Goal: Navigation & Orientation: Find specific page/section

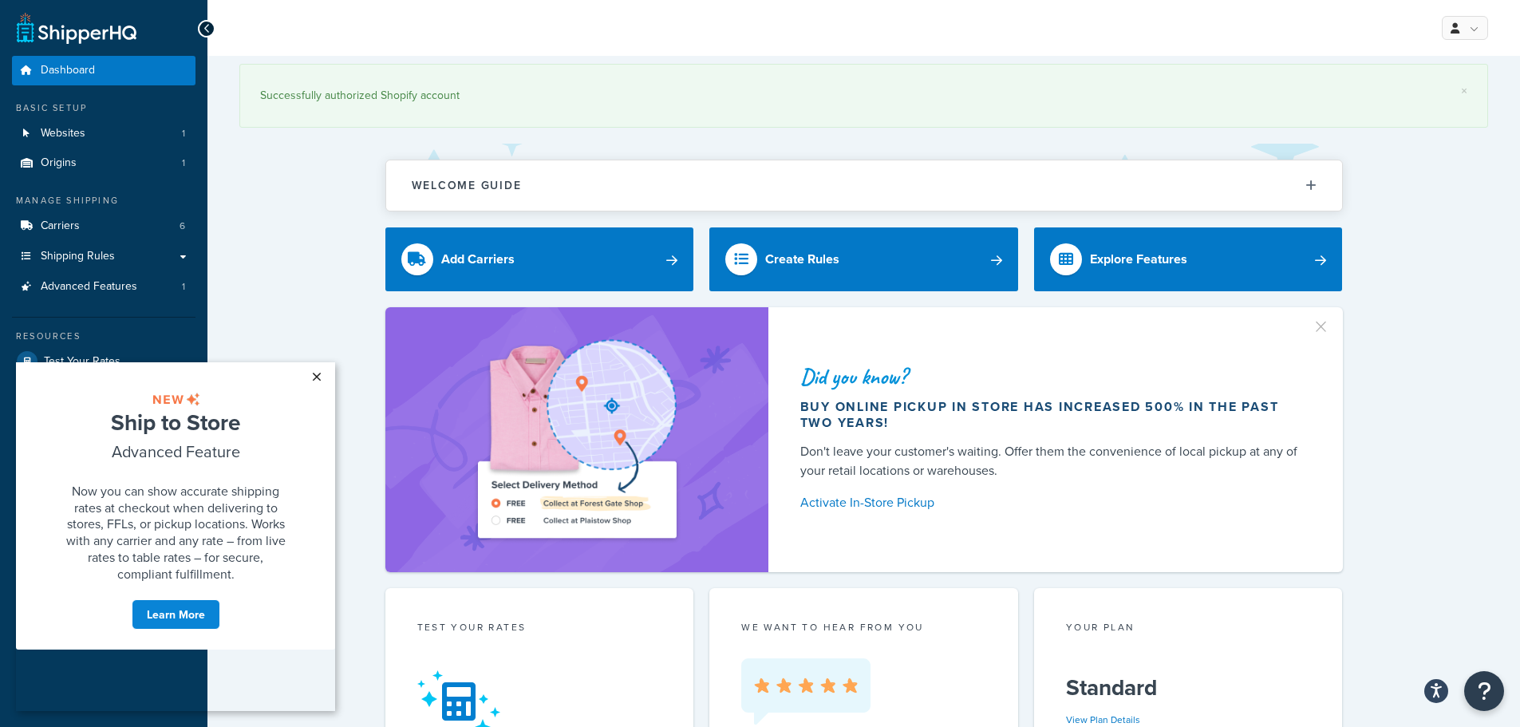
click at [314, 379] on link "×" at bounding box center [316, 376] width 28 height 29
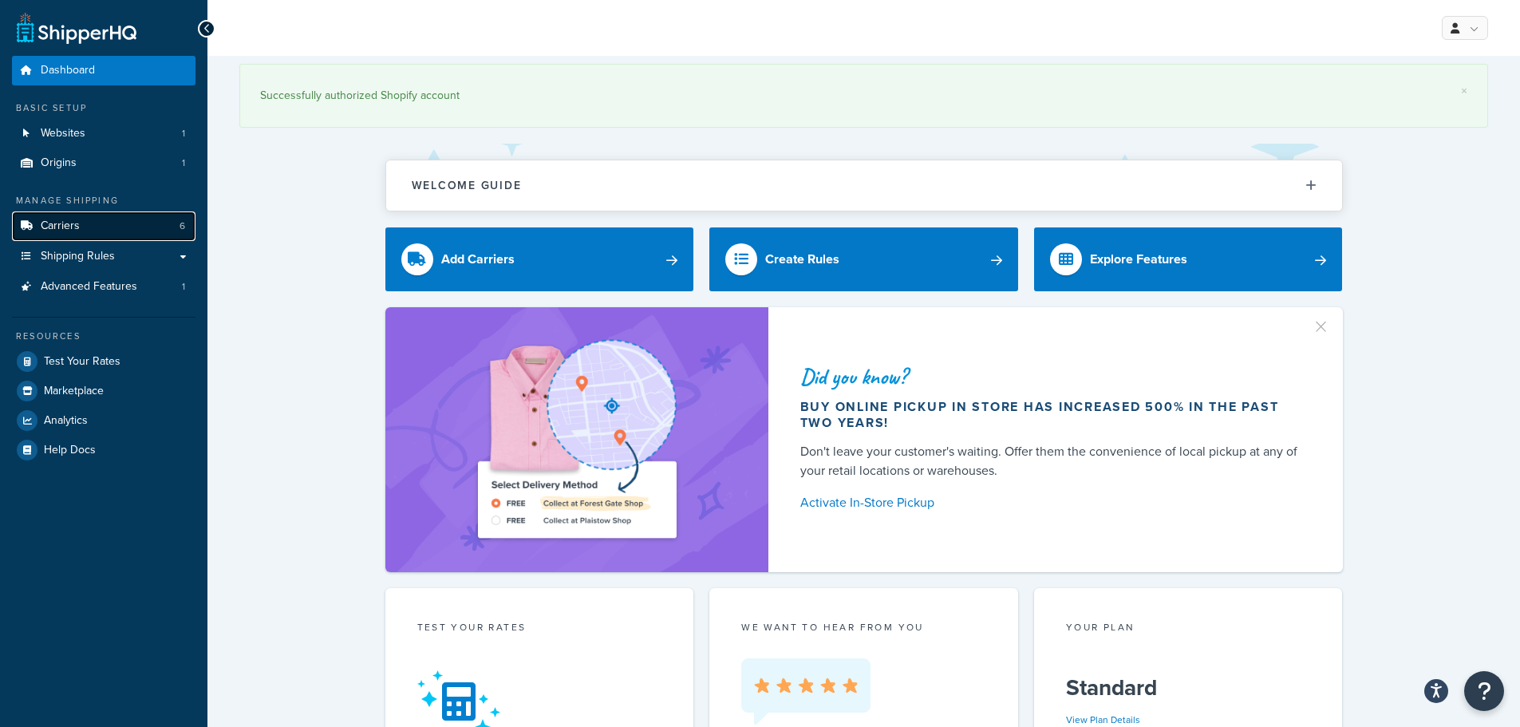
click at [68, 224] on span "Carriers" at bounding box center [60, 226] width 39 height 14
click at [93, 255] on span "Shipping Rules" at bounding box center [78, 257] width 74 height 14
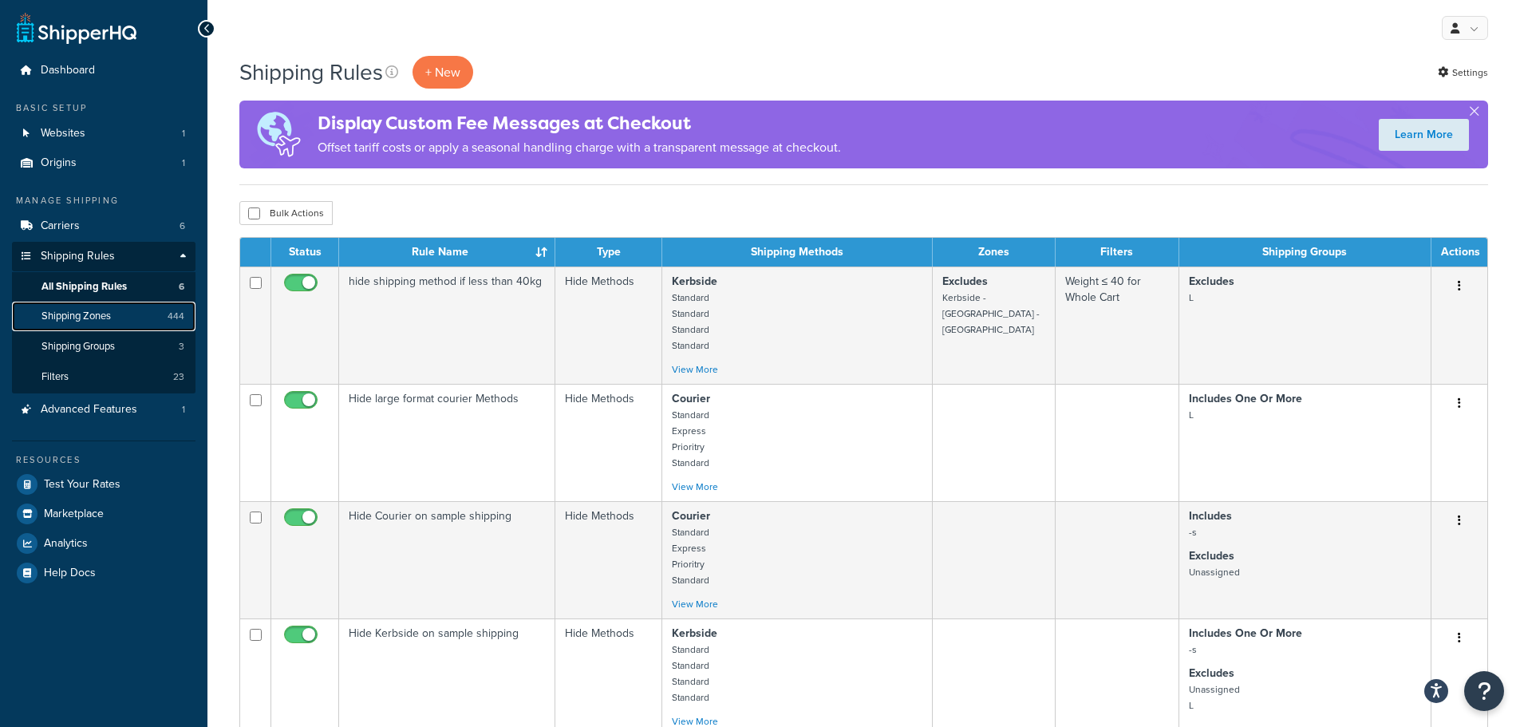
click at [89, 318] on span "Shipping Zones" at bounding box center [75, 317] width 69 height 14
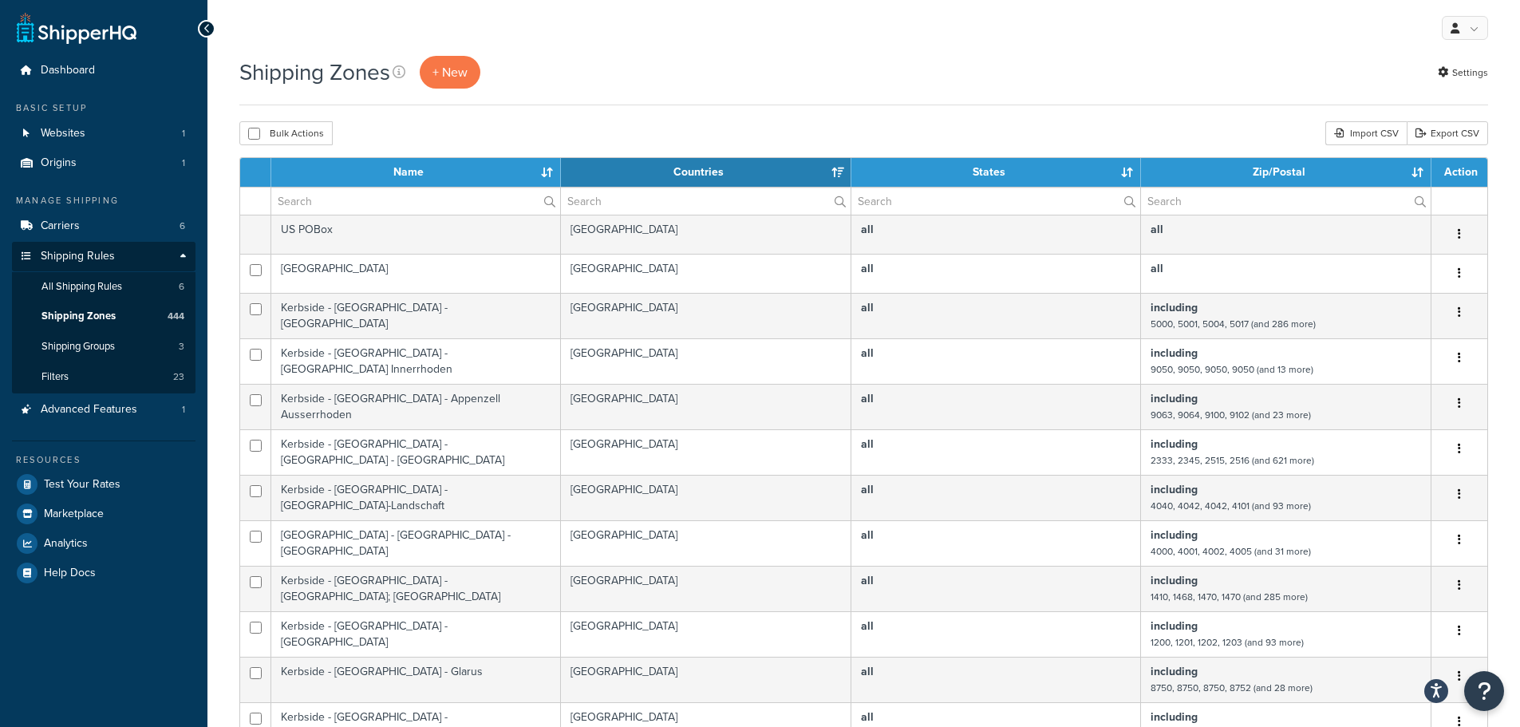
select select "15"
click at [335, 202] on input "text" at bounding box center [415, 201] width 289 height 27
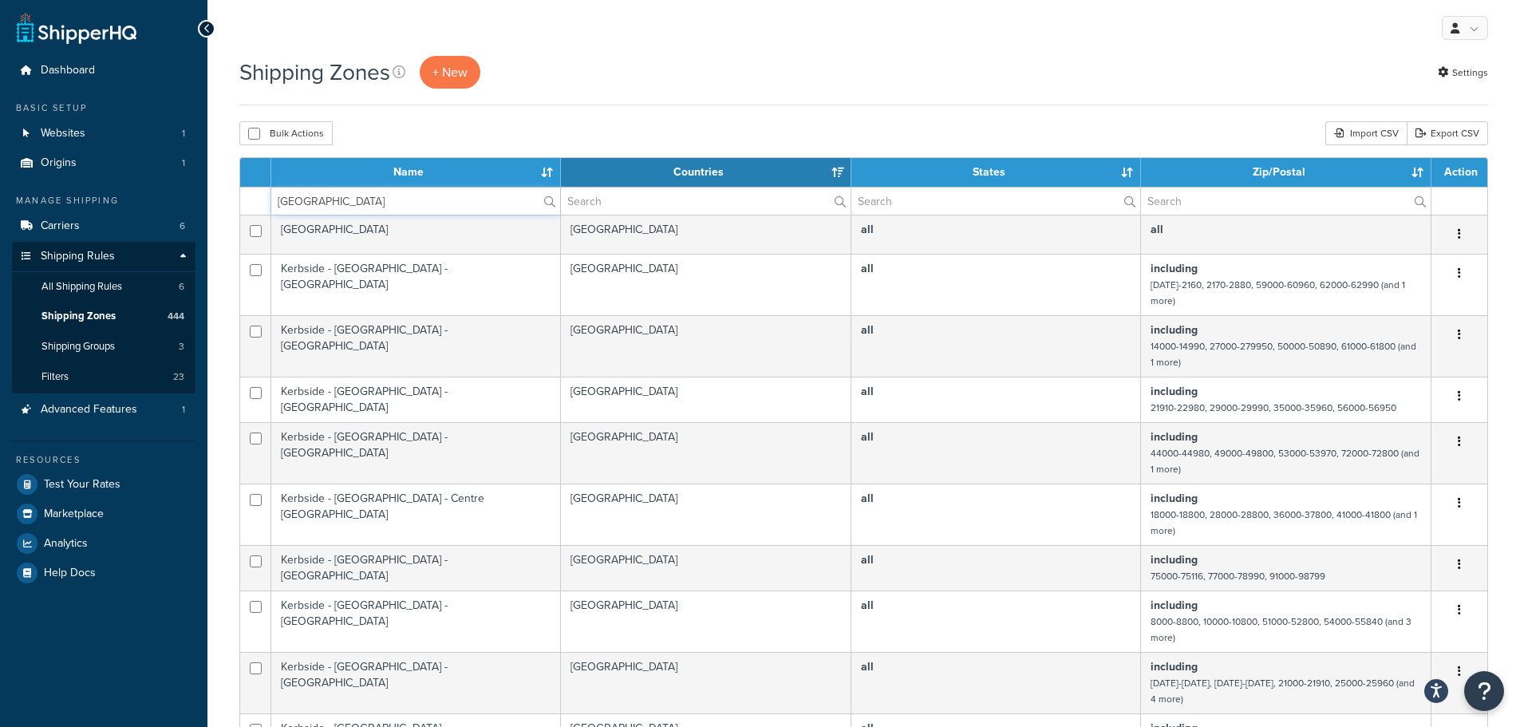
drag, startPoint x: 388, startPoint y: 205, endPoint x: 173, endPoint y: 205, distance: 214.7
click at [173, 205] on div "Dashboard Basic Setup Websites 1 Origins 1 Manage Shipping Carriers 6 Shipping …" at bounding box center [760, 697] width 1520 height 1395
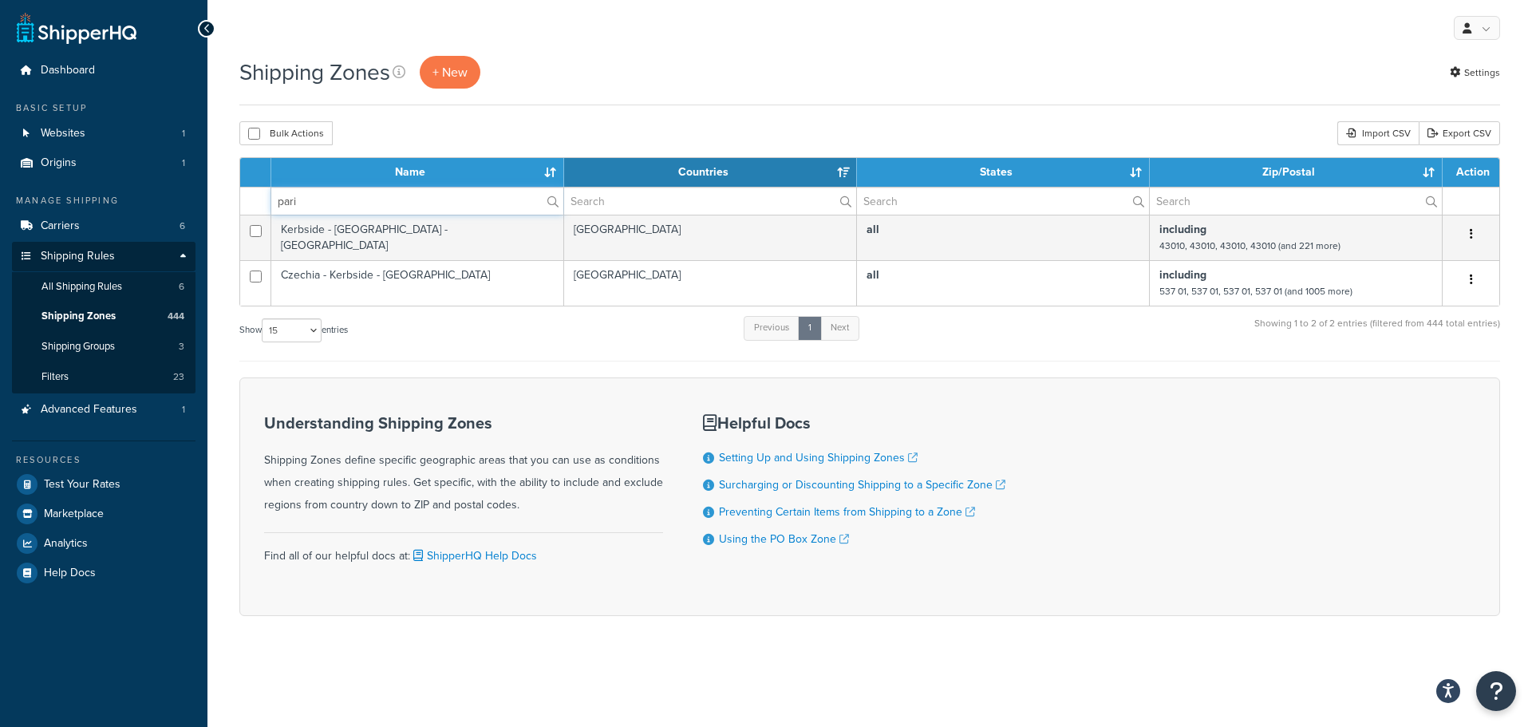
type input "[GEOGRAPHIC_DATA]"
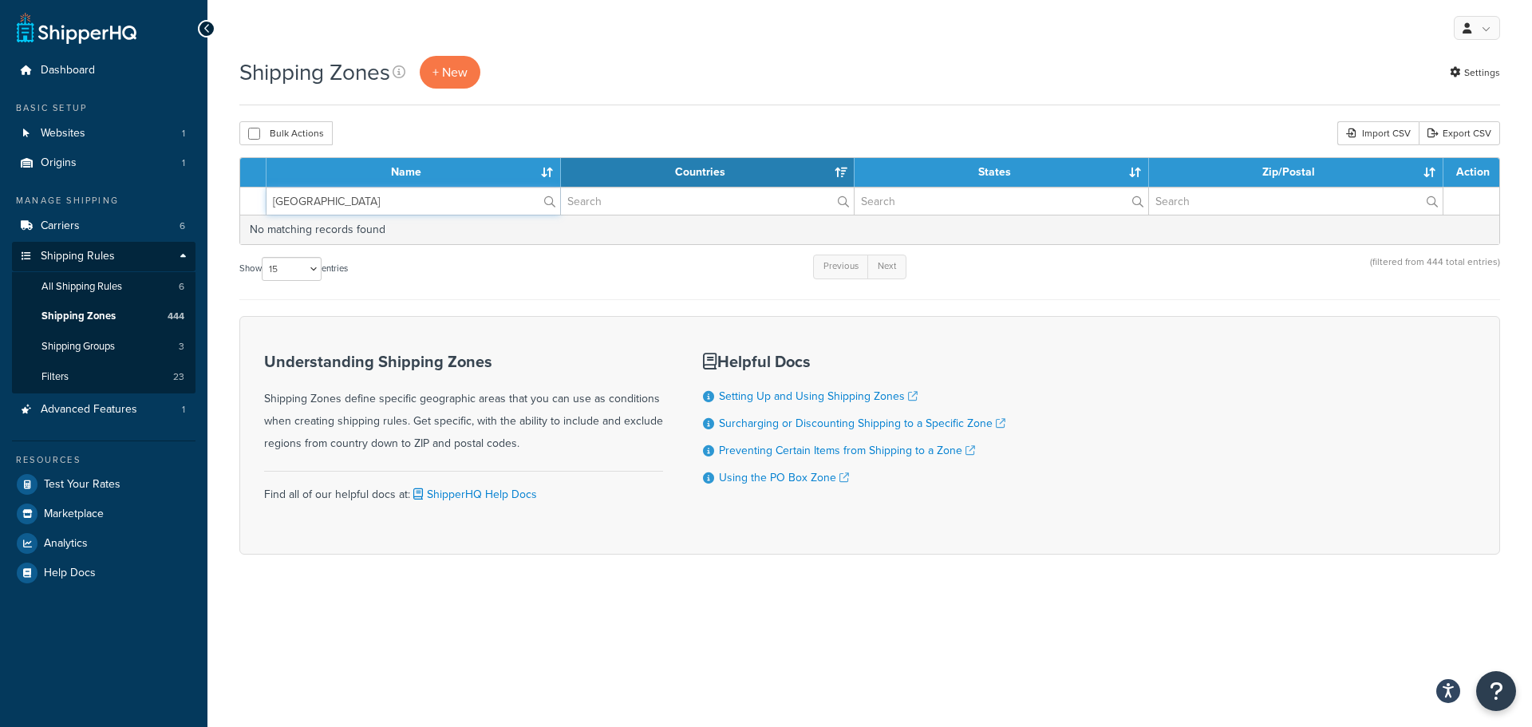
drag, startPoint x: 317, startPoint y: 196, endPoint x: 182, endPoint y: 196, distance: 134.9
click at [188, 196] on div "Dashboard Basic Setup Websites 1 Origins 1 Manage Shipping Carriers 6 Shipping …" at bounding box center [766, 363] width 1532 height 727
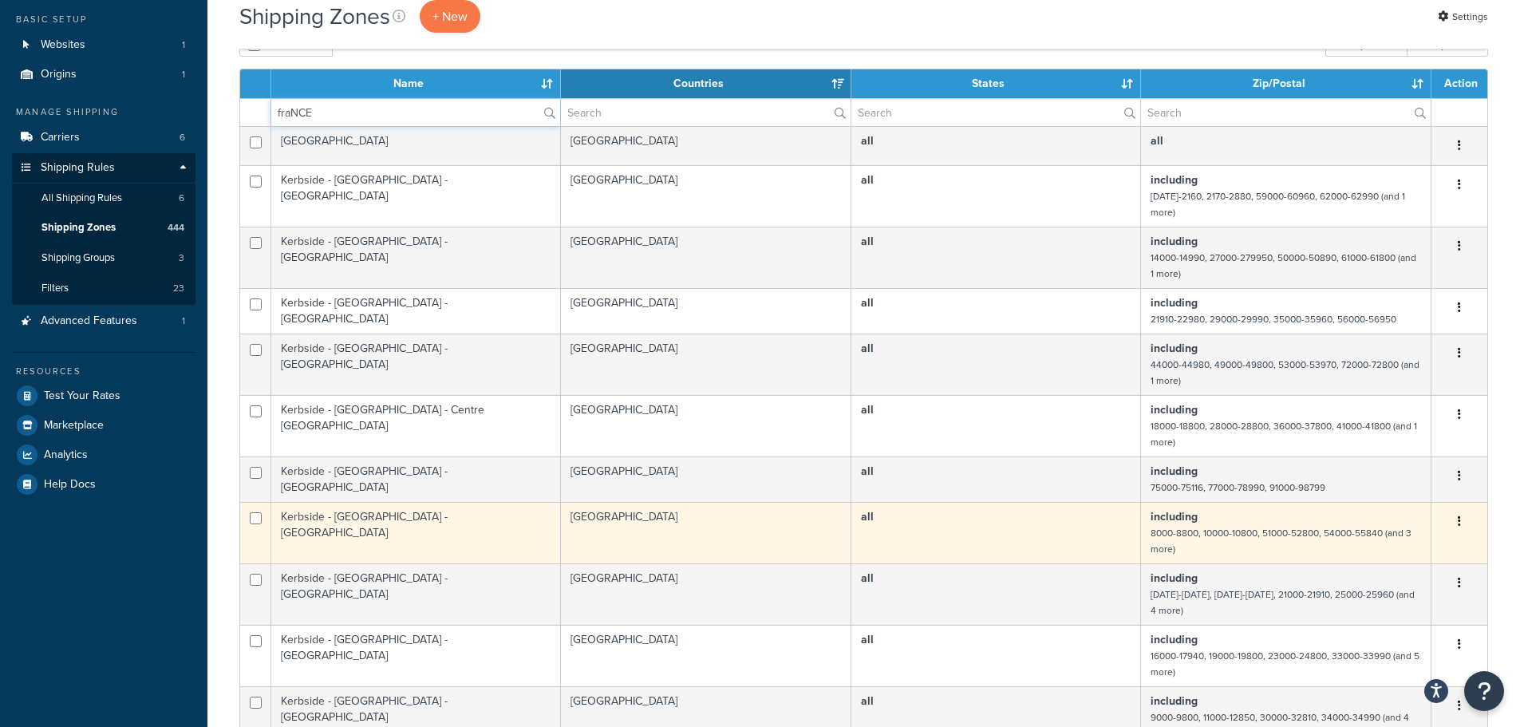
scroll to position [77, 0]
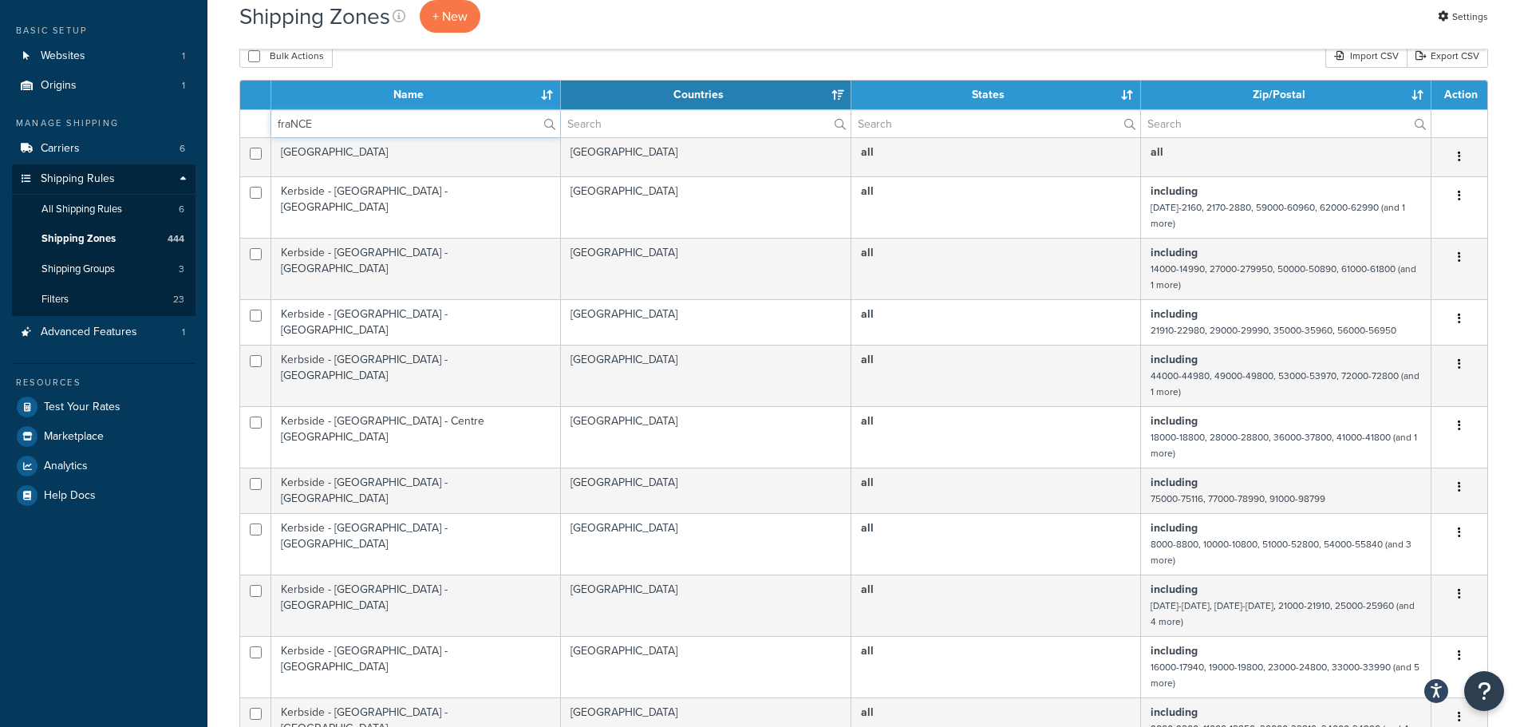
type input "fraNCE"
click at [1279, 122] on input "text" at bounding box center [1286, 123] width 290 height 27
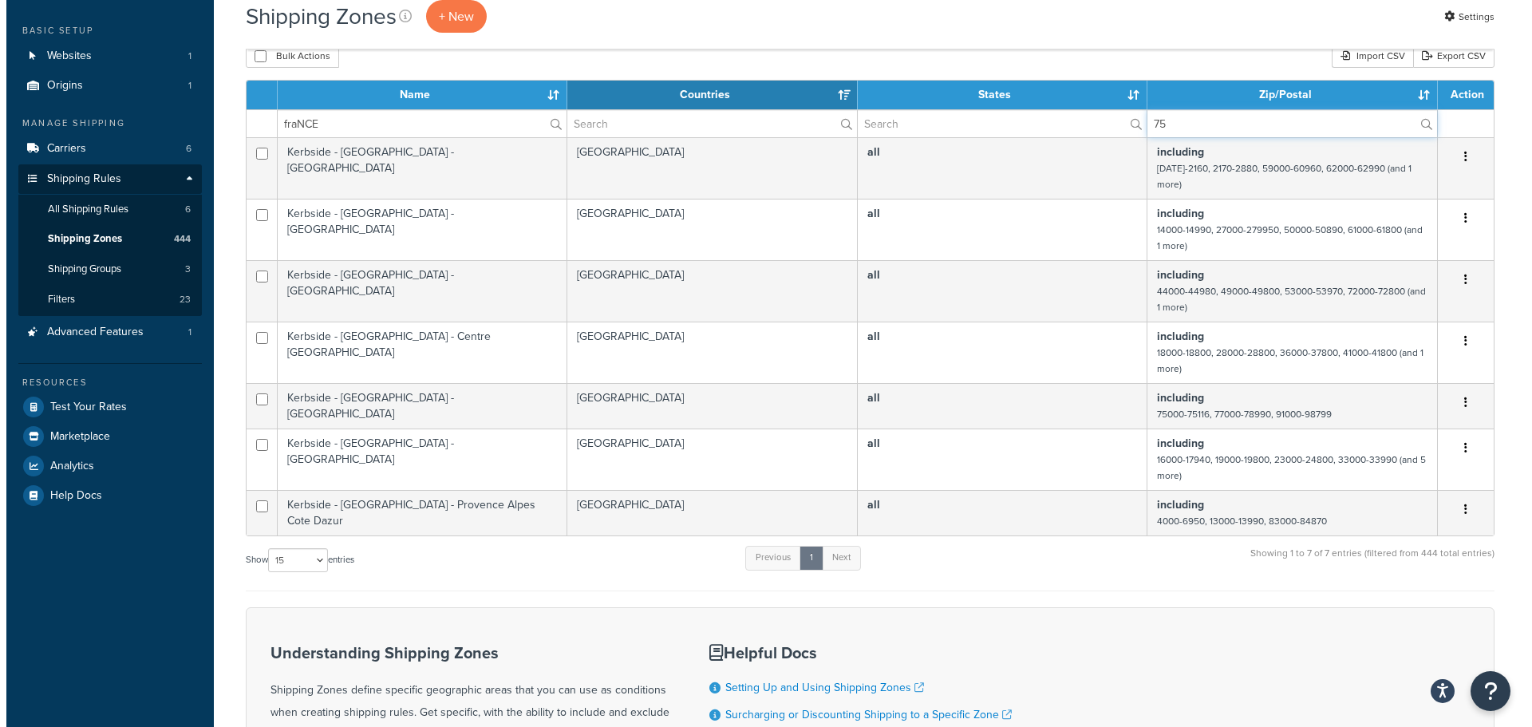
scroll to position [0, 0]
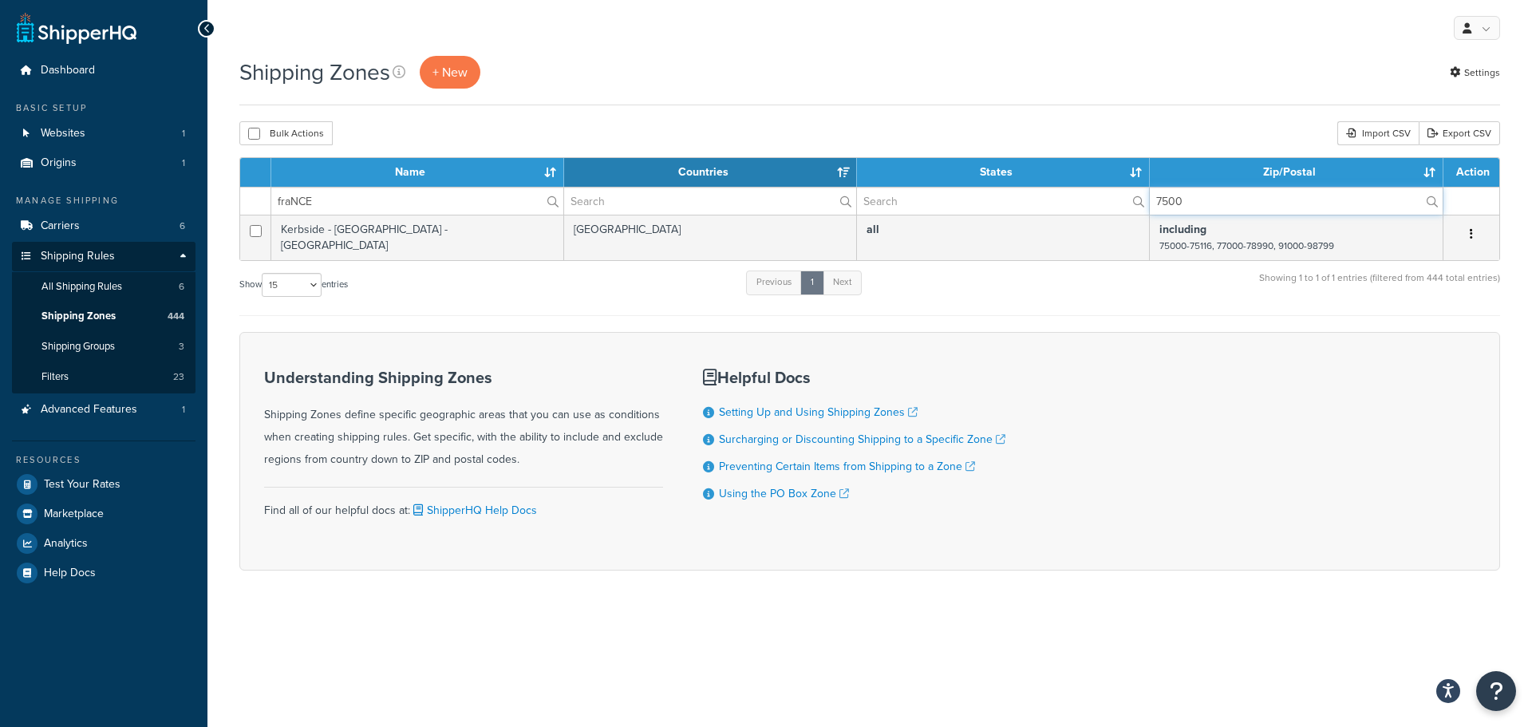
type input "7500"
